Goal: Ask a question

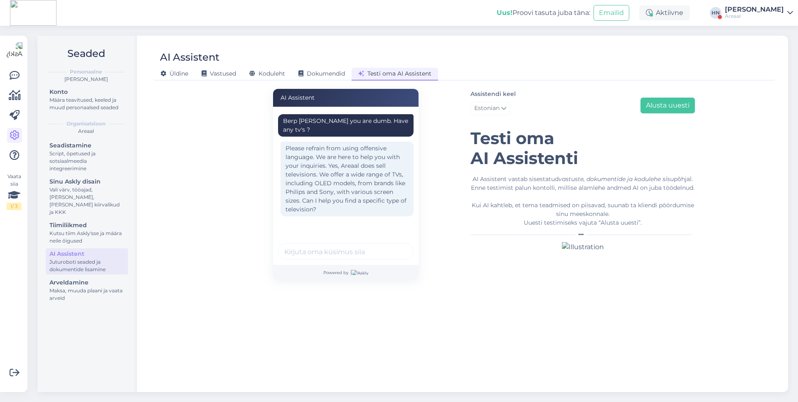
click at [339, 125] on div "Berp [PERSON_NAME] you are dumb. Have any tv's ?" at bounding box center [345, 125] width 125 height 17
copy div "Berp [PERSON_NAME] you are dumb. Have any tv's ?"
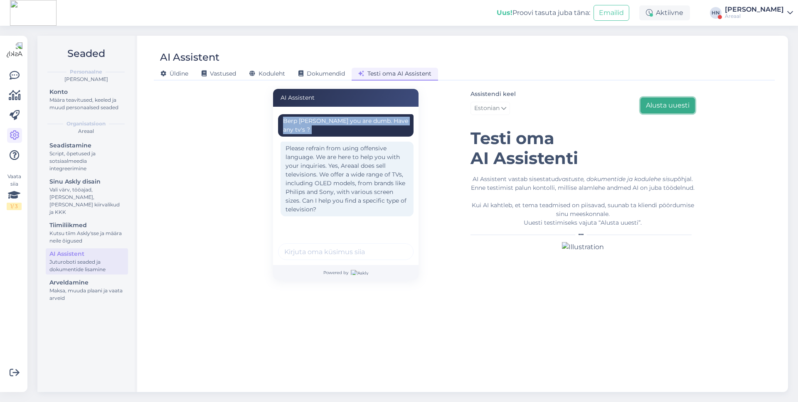
click at [656, 111] on button "Alusta uuesti" at bounding box center [667, 106] width 54 height 16
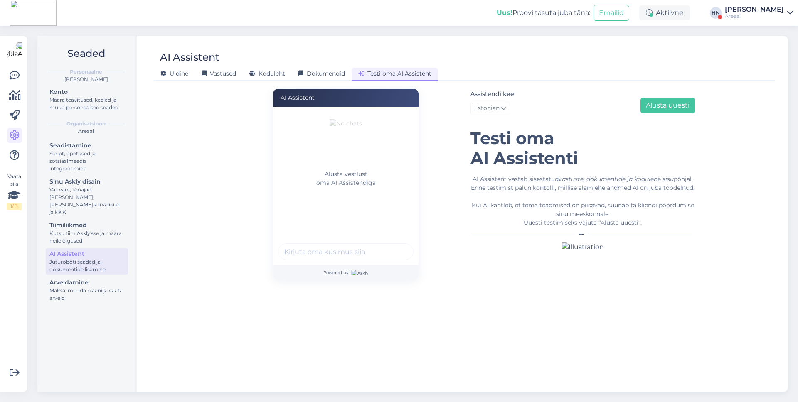
click at [359, 245] on input "text" at bounding box center [345, 251] width 135 height 17
paste input "Berp [PERSON_NAME] you are dumb. Have any tv's ?"
type input "Berp [PERSON_NAME] you are dumb. Have any tv's ?"
click at [396, 246] on button "submit" at bounding box center [402, 252] width 12 height 12
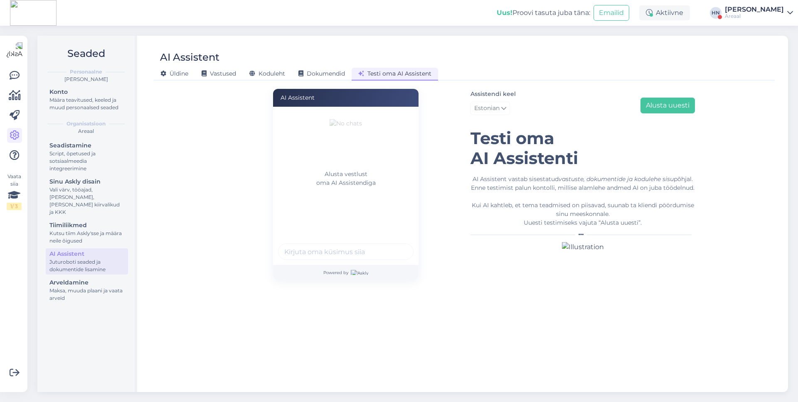
scroll to position [0, 0]
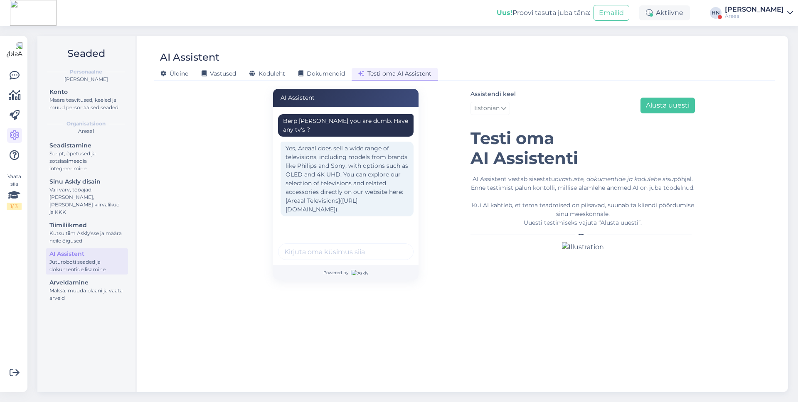
click at [318, 126] on div "Berp [PERSON_NAME] you are dumb. Have any tv's ?" at bounding box center [345, 125] width 135 height 22
copy div "Berp [PERSON_NAME] you are dumb. Have any tv's ?"
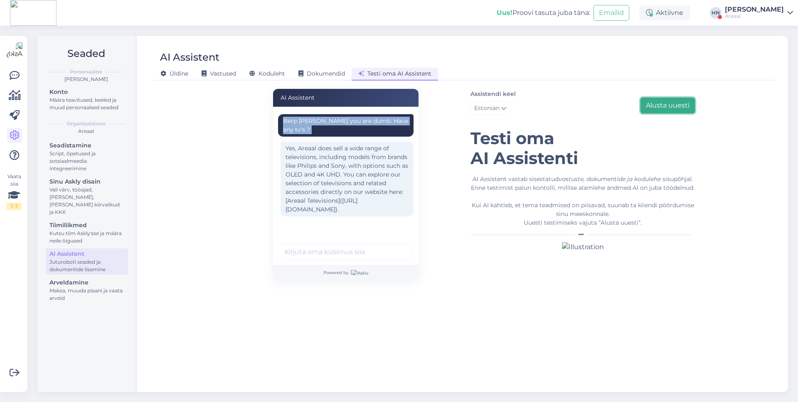
click at [662, 111] on button "Alusta uuesti" at bounding box center [667, 106] width 54 height 16
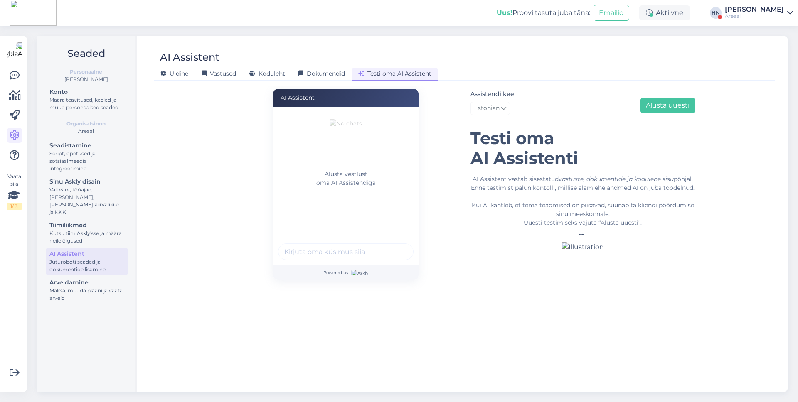
click at [308, 246] on input "text" at bounding box center [345, 251] width 135 height 17
paste input "Berp [PERSON_NAME] you are dumb. Have any tv's ?"
type input "Berp [PERSON_NAME] you are dumb. Have any tv's ?"
click at [396, 246] on button "submit" at bounding box center [402, 252] width 12 height 12
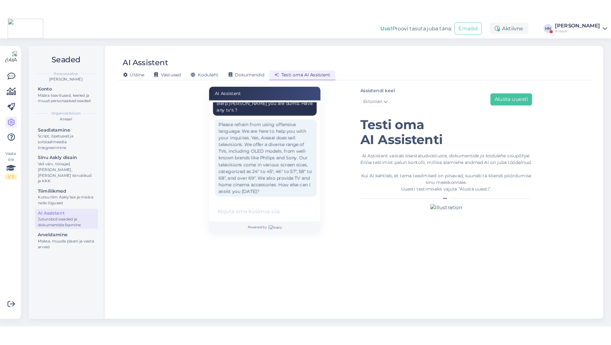
scroll to position [0, 0]
